Goal: Information Seeking & Learning: Learn about a topic

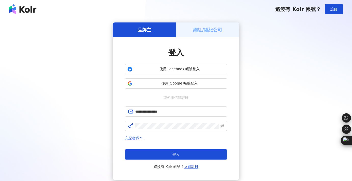
click at [181, 156] on button "登入" at bounding box center [176, 154] width 102 height 10
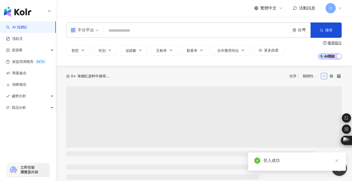
click at [159, 32] on input "search" at bounding box center [197, 31] width 182 height 10
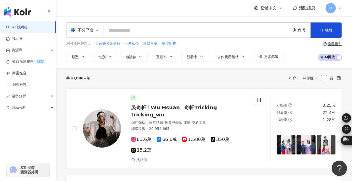
click at [127, 25] on div "不分平台 台灣 搜尋" at bounding box center [204, 29] width 276 height 15
click at [136, 28] on input "search" at bounding box center [197, 31] width 182 height 10
click at [133, 32] on input "search" at bounding box center [197, 31] width 182 height 10
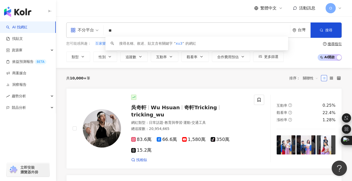
type input "*"
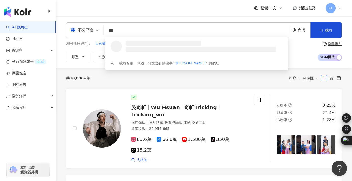
type input "**"
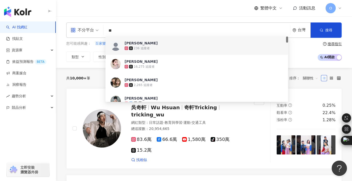
click at [172, 44] on span "李涵" at bounding box center [194, 42] width 139 height 5
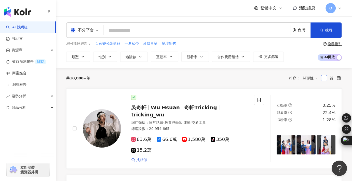
click at [89, 32] on div "不分平台" at bounding box center [82, 30] width 23 height 8
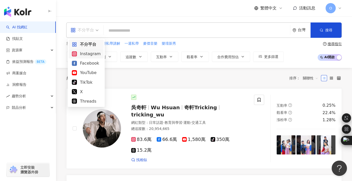
click at [87, 55] on div "Instagram" at bounding box center [86, 53] width 29 height 6
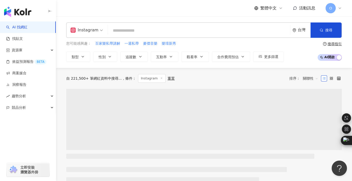
click at [149, 32] on input "search" at bounding box center [199, 31] width 178 height 10
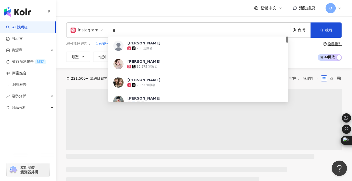
type input "**"
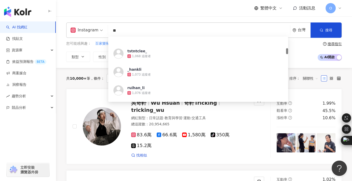
scroll to position [128, 0]
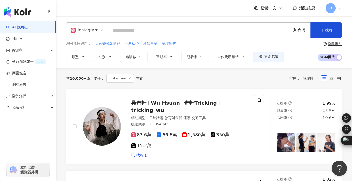
paste input "**********"
type input "**********"
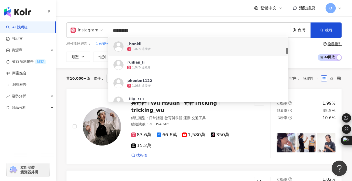
scroll to position [0, 0]
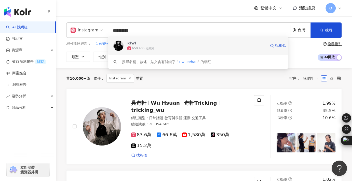
click at [157, 48] on div "650,405 追蹤者" at bounding box center [196, 48] width 139 height 5
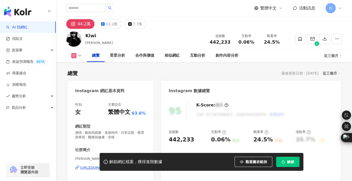
scroll to position [127, 0]
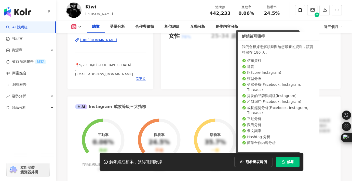
click at [290, 162] on span "解鎖" at bounding box center [290, 161] width 7 height 4
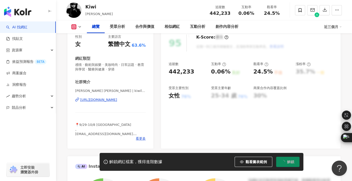
scroll to position [76, 0]
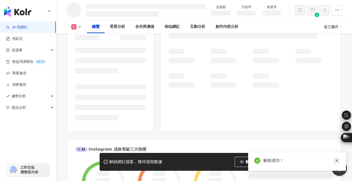
click at [336, 161] on icon "close" at bounding box center [337, 160] width 4 height 4
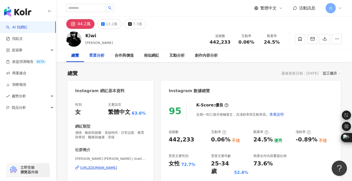
click at [99, 56] on div "受眾分析" at bounding box center [96, 55] width 15 height 6
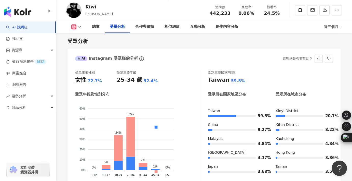
scroll to position [440, 0]
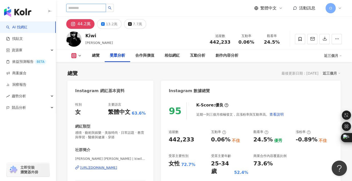
click at [94, 9] on input "search" at bounding box center [86, 8] width 40 height 8
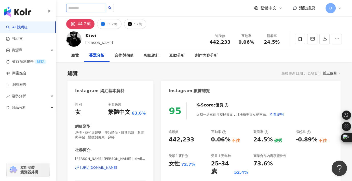
paste input "*********"
type input "*********"
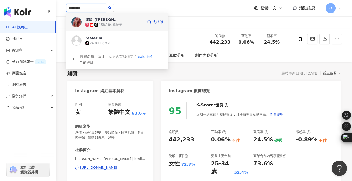
click at [108, 23] on div "158,184 追蹤者" at bounding box center [110, 25] width 23 height 4
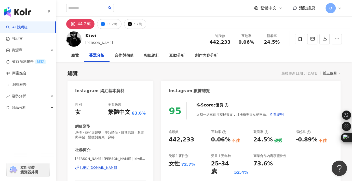
click at [188, 12] on div "連穎（Erin） 158,184 追蹤者 realerin6_ tiktok-icon 24,800 追蹤者 搜尋名稱、敘述、貼文含有關鍵字 “ realer…" at bounding box center [204, 8] width 276 height 16
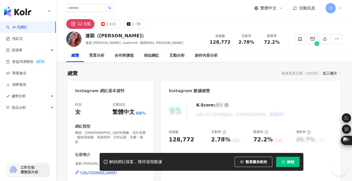
click at [290, 161] on span "解鎖" at bounding box center [290, 161] width 7 height 4
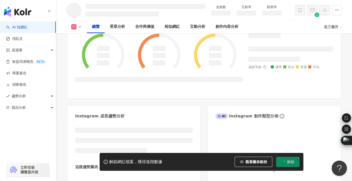
scroll to position [90, 0]
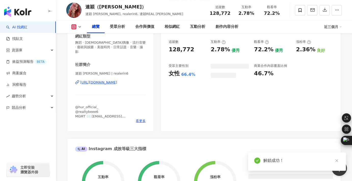
click at [335, 162] on icon "close" at bounding box center [337, 160] width 4 height 4
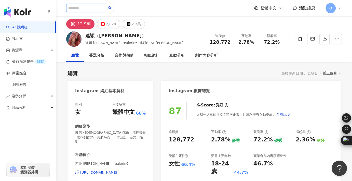
click at [88, 11] on input "search" at bounding box center [86, 8] width 40 height 8
type input "***"
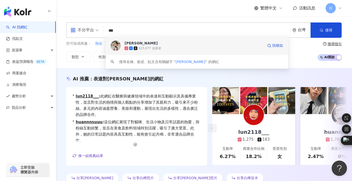
click at [139, 42] on span "[PERSON_NAME]" at bounding box center [194, 42] width 139 height 5
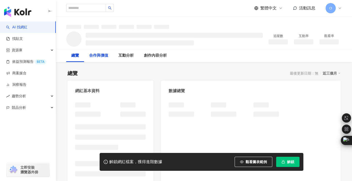
scroll to position [25, 0]
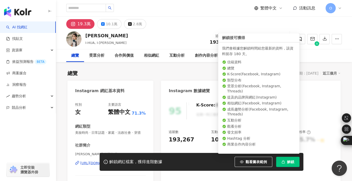
click at [288, 163] on span "解鎖" at bounding box center [290, 161] width 7 height 4
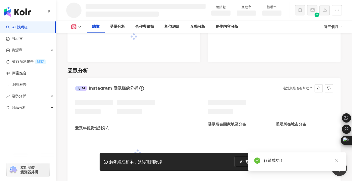
scroll to position [354, 0]
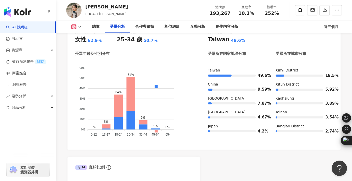
scroll to position [458, 0]
